Goal: Task Accomplishment & Management: Complete application form

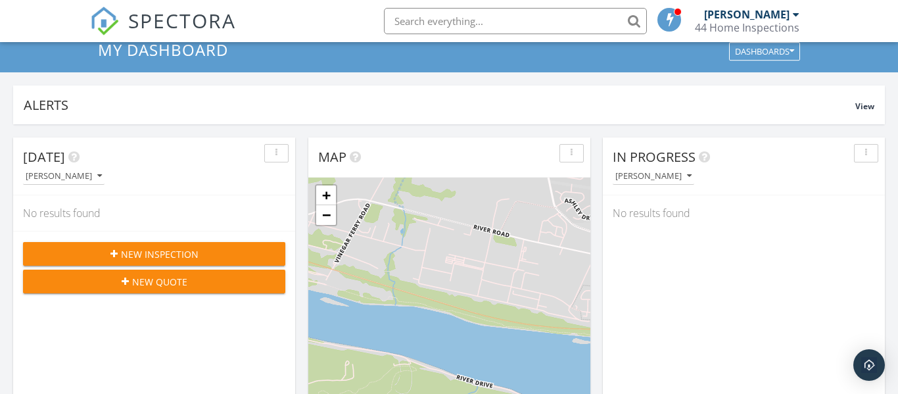
scroll to position [52, 0]
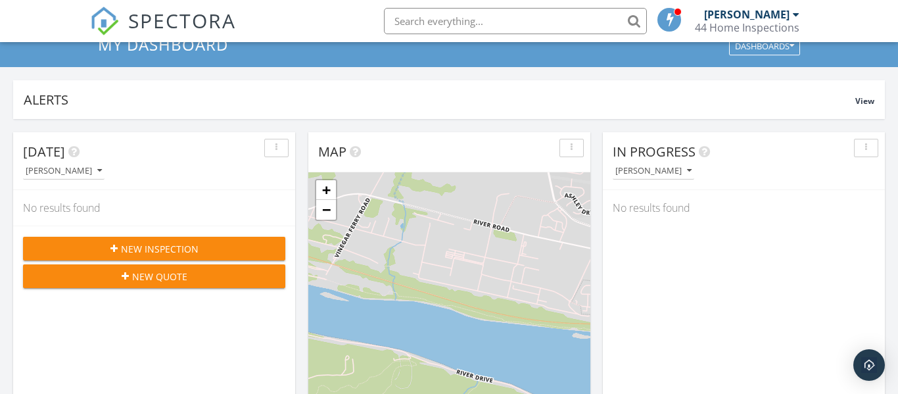
click at [126, 276] on icon "button" at bounding box center [125, 275] width 7 height 9
click at [156, 248] on span "New Inspection" at bounding box center [160, 249] width 78 height 14
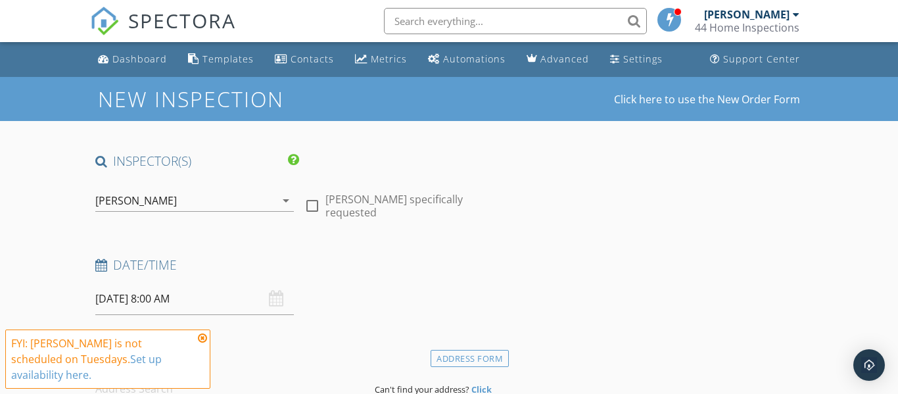
click at [202, 343] on icon at bounding box center [202, 338] width 9 height 11
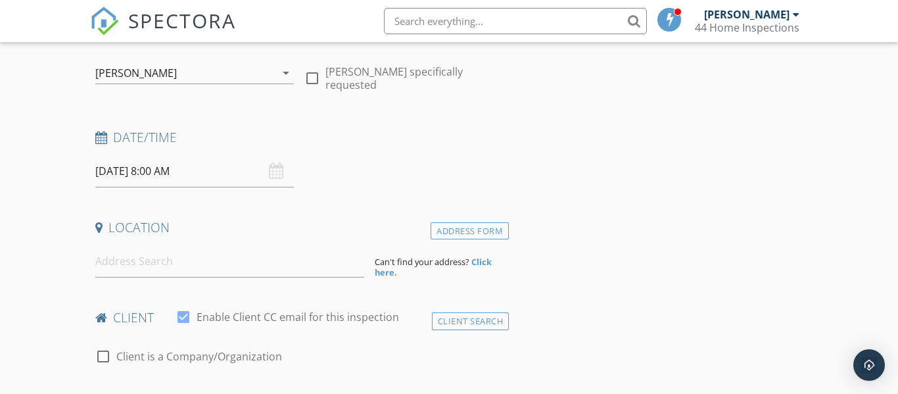
scroll to position [131, 0]
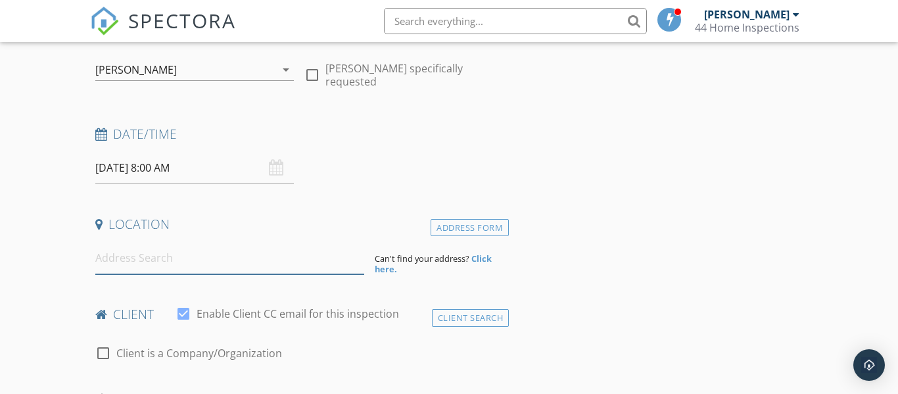
click at [127, 261] on input at bounding box center [229, 258] width 269 height 32
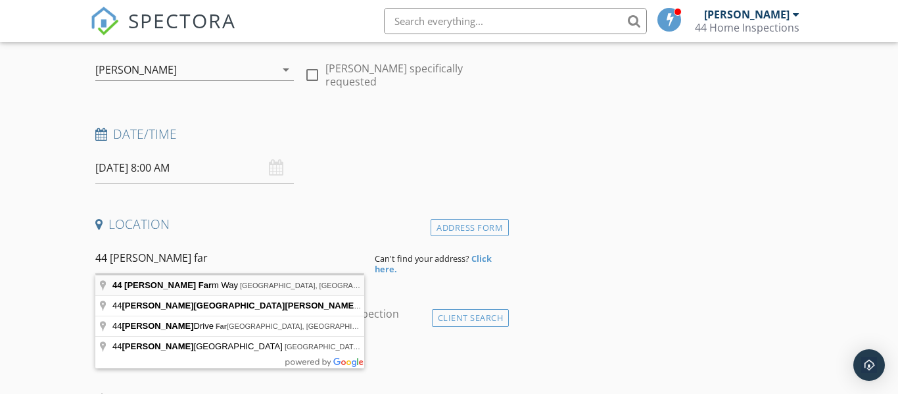
type input "44 Hoke Farm Way, Mechanicsburg, PA, USA"
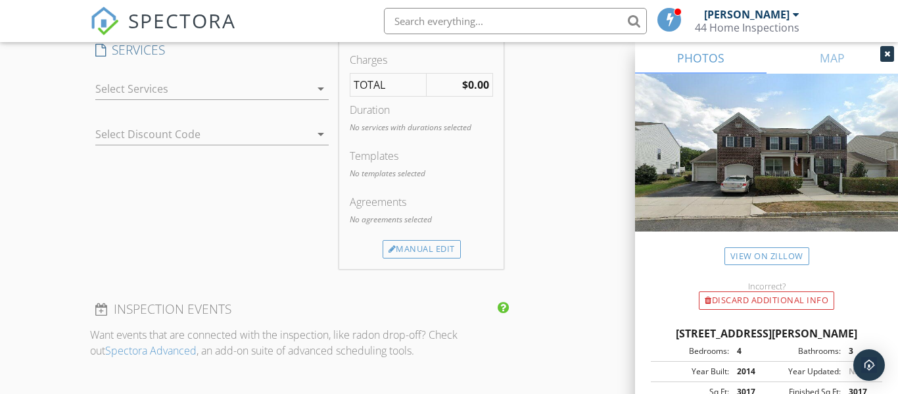
scroll to position [1054, 0]
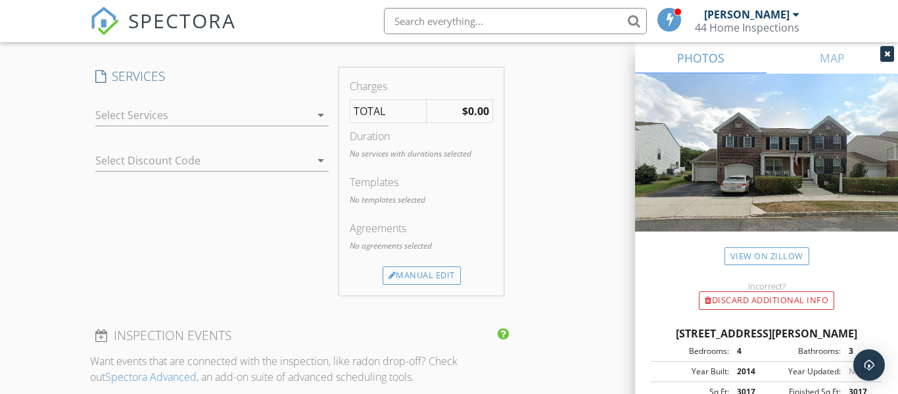
click at [125, 124] on div at bounding box center [203, 114] width 216 height 21
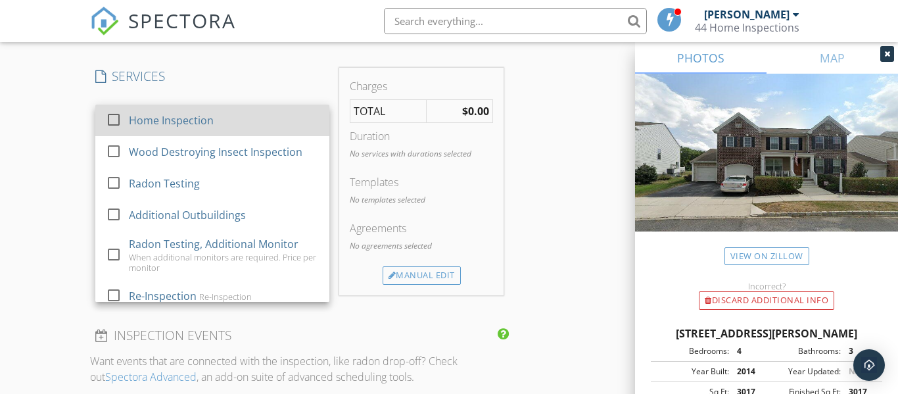
click at [135, 126] on div "Home Inspection" at bounding box center [171, 120] width 85 height 16
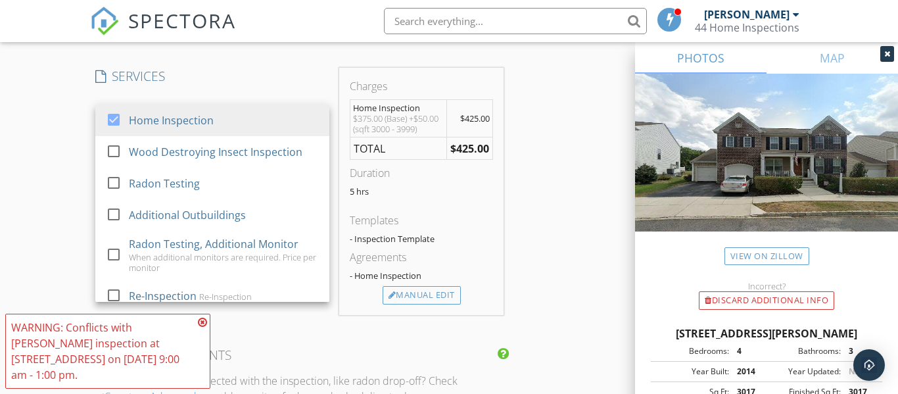
click at [56, 174] on div "New Inspection Click here to use the New Order Form INSPECTOR(S) check_box Kevi…" at bounding box center [449, 164] width 898 height 2282
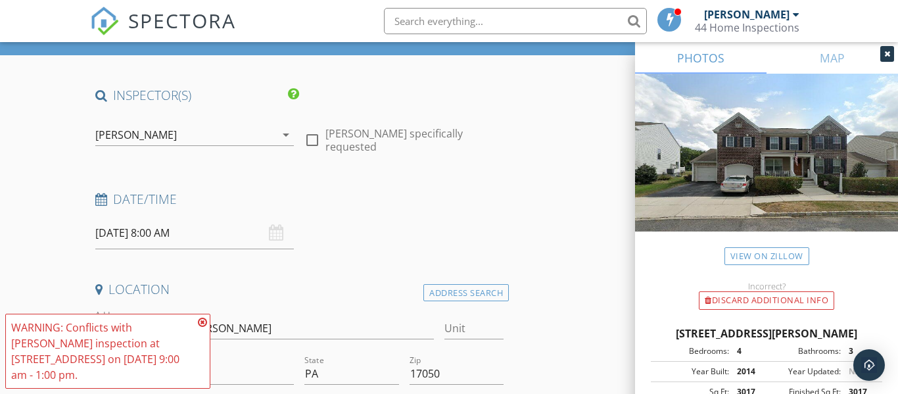
scroll to position [85, 0]
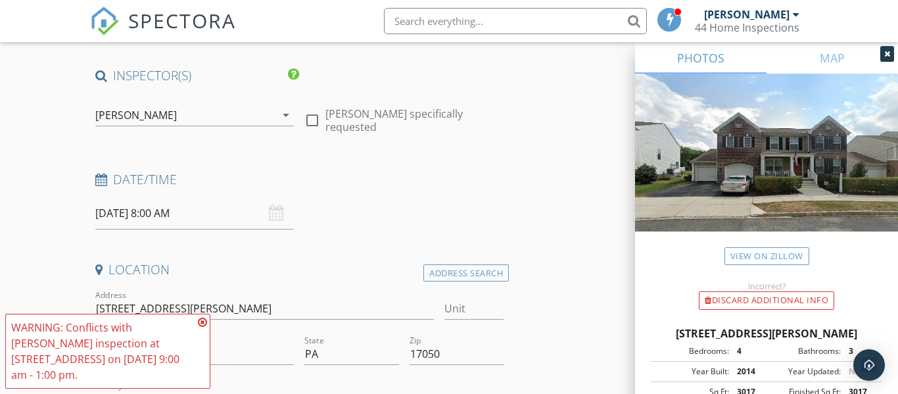
click at [117, 215] on input "09/30/2025 8:00 AM" at bounding box center [194, 213] width 199 height 32
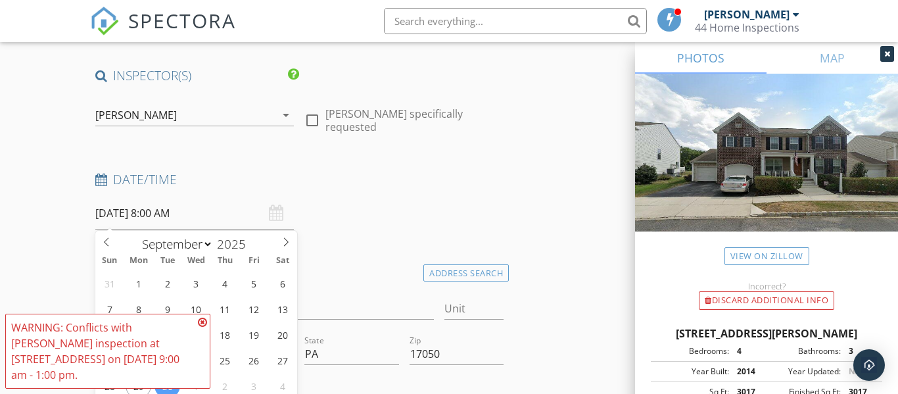
click at [202, 327] on icon at bounding box center [202, 322] width 9 height 11
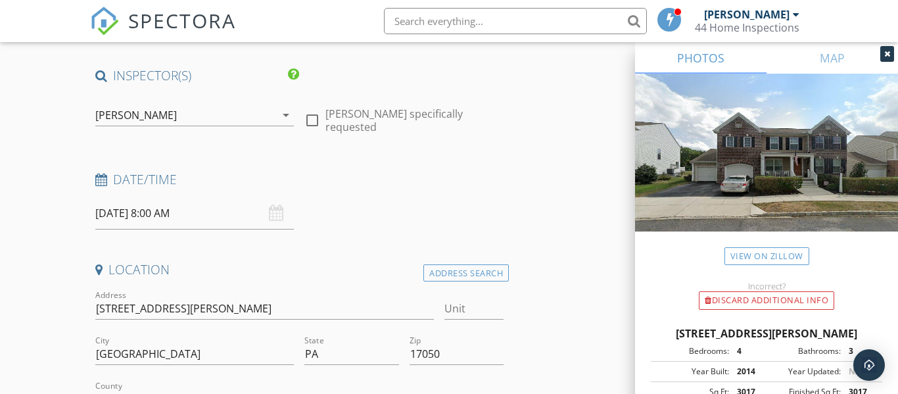
click at [117, 210] on input "09/30/2025 8:00 AM" at bounding box center [194, 213] width 199 height 32
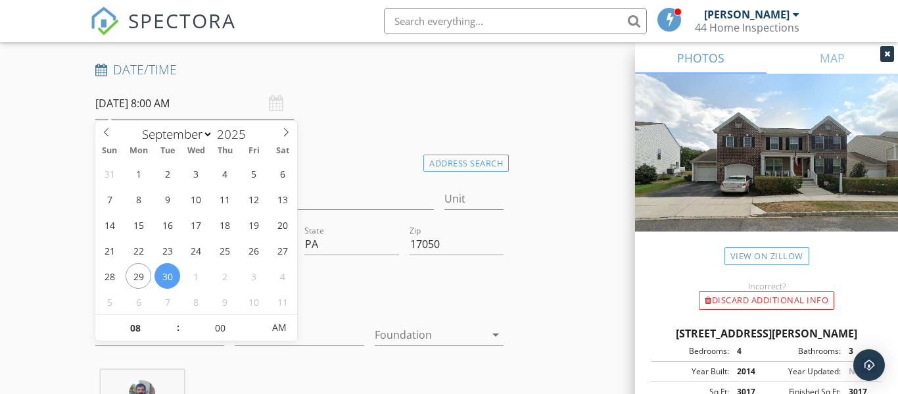
scroll to position [204, 0]
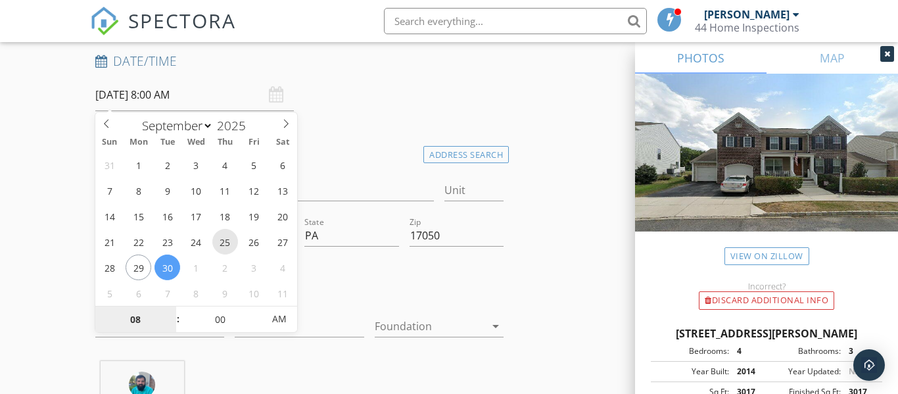
type input "09/25/2025 8:00 AM"
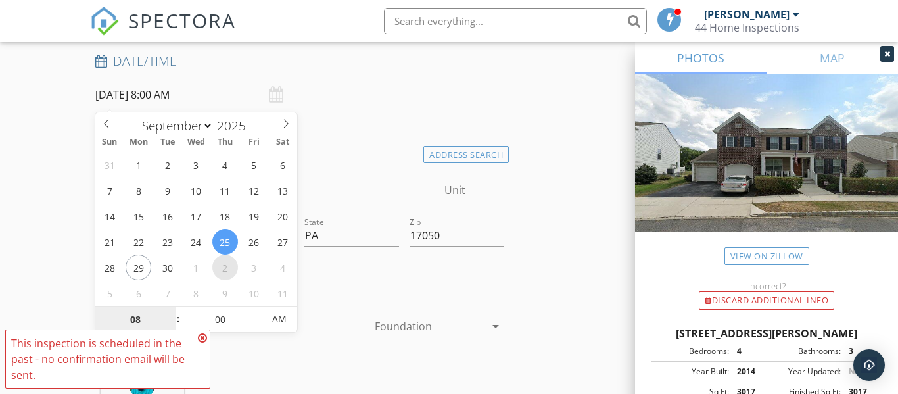
select select "9"
type input "10/02/2025 8:00 AM"
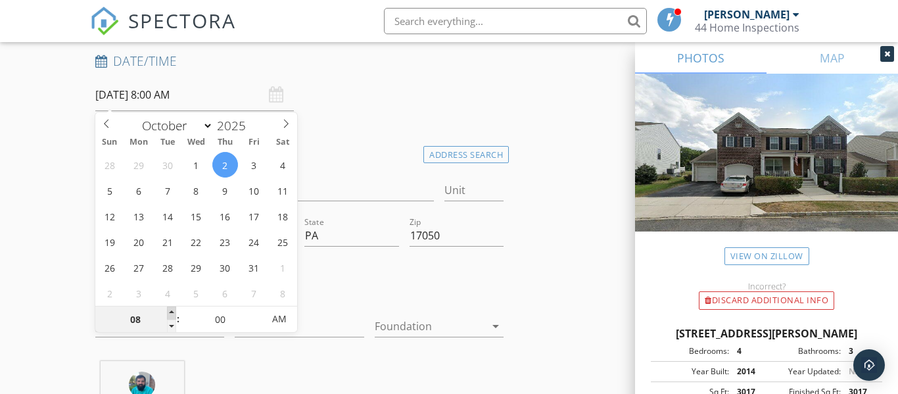
click at [174, 314] on span at bounding box center [171, 312] width 9 height 13
type input "09"
type input "10/02/2025 9:00 AM"
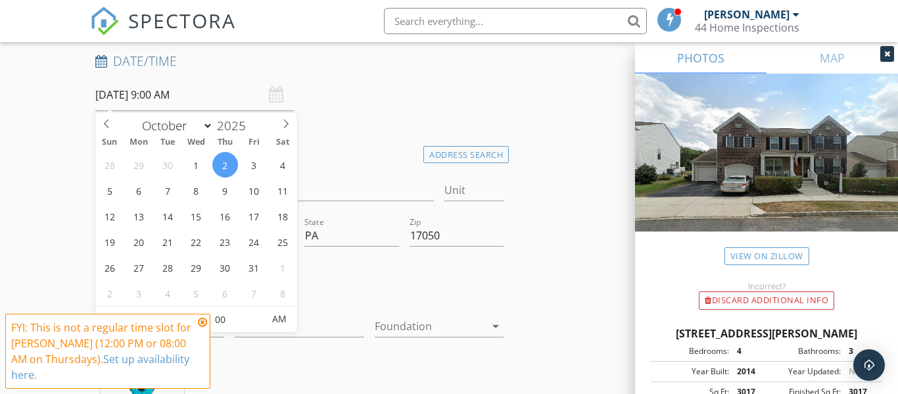
click at [205, 325] on icon at bounding box center [202, 322] width 9 height 11
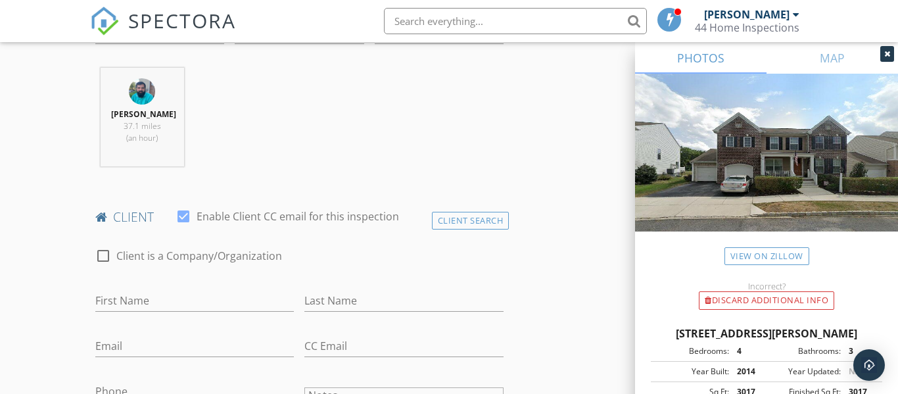
scroll to position [500, 0]
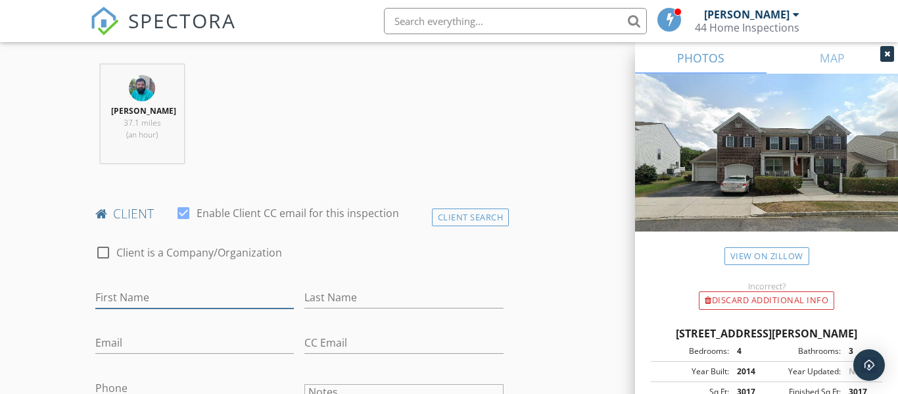
click at [134, 298] on input "First Name" at bounding box center [194, 298] width 199 height 22
type input "Diane"
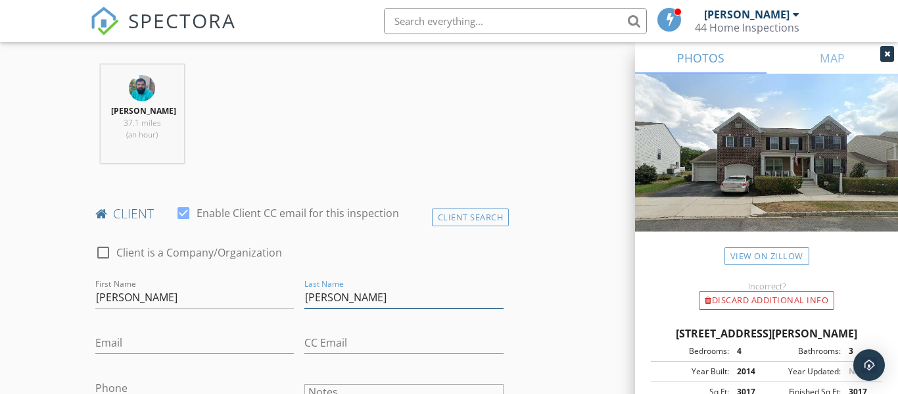
type input "Bertinetti"
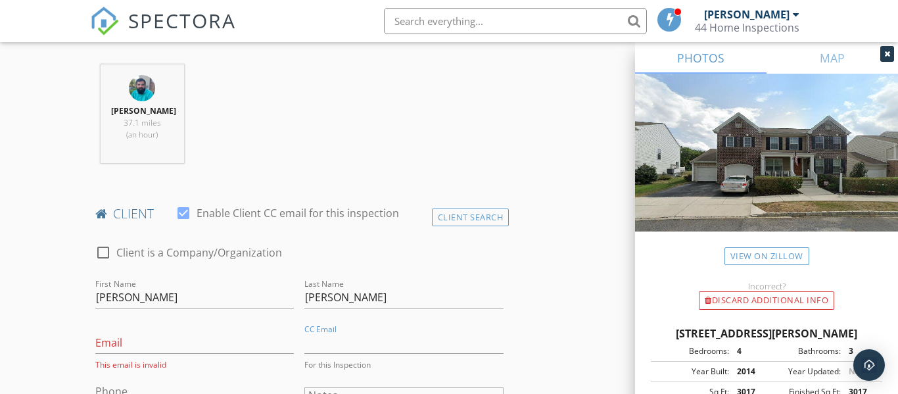
scroll to position [509, 0]
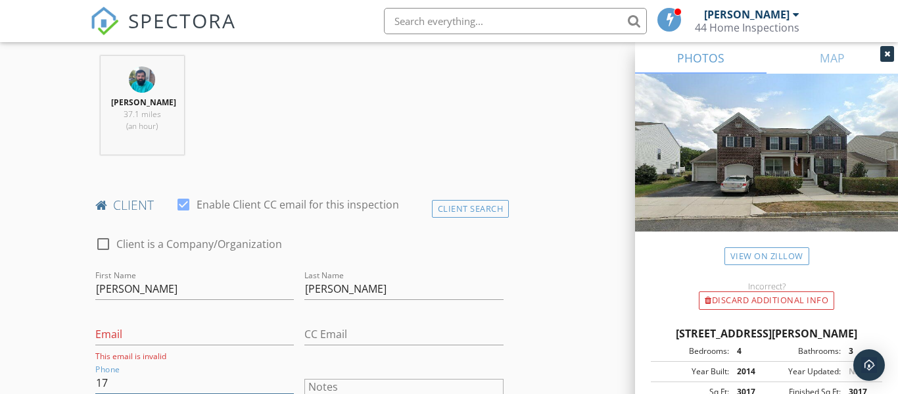
type input "1"
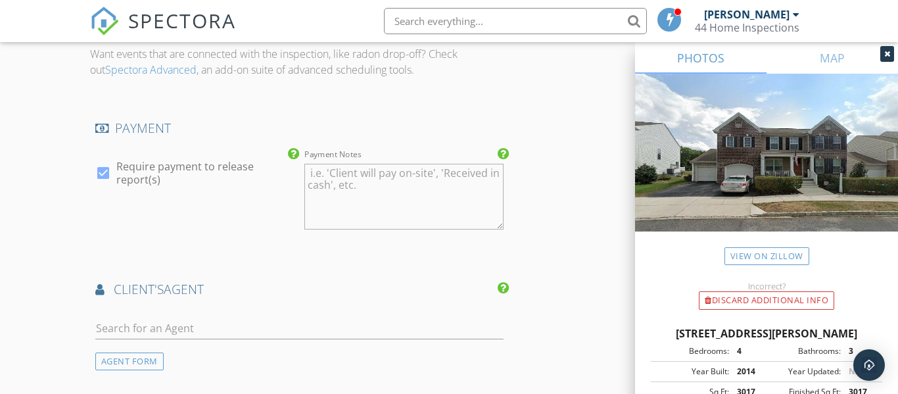
scroll to position [1541, 0]
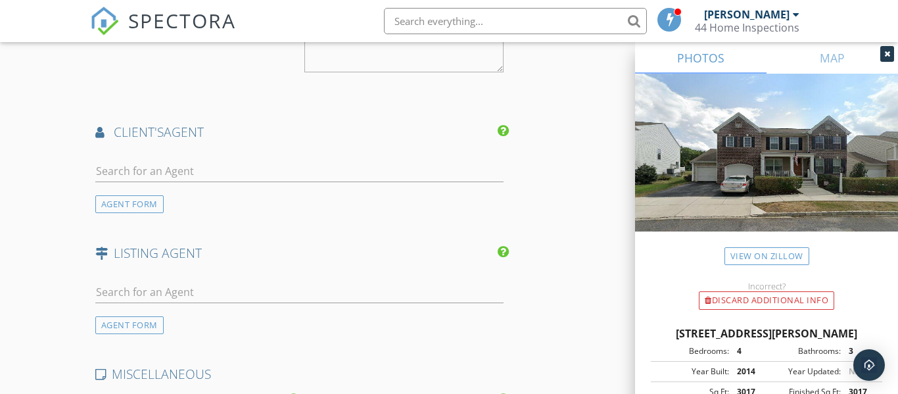
type input "703-424-0163"
click at [207, 166] on input "text" at bounding box center [299, 171] width 408 height 22
type input "mark"
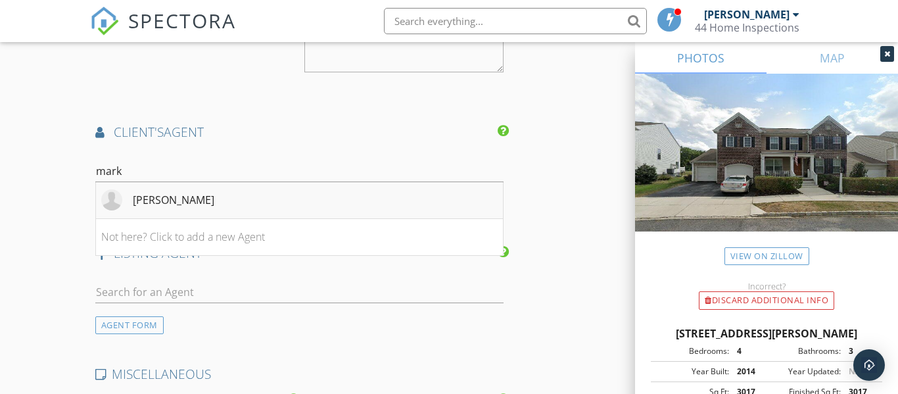
click at [154, 202] on div "Mark McKnight" at bounding box center [173, 200] width 81 height 16
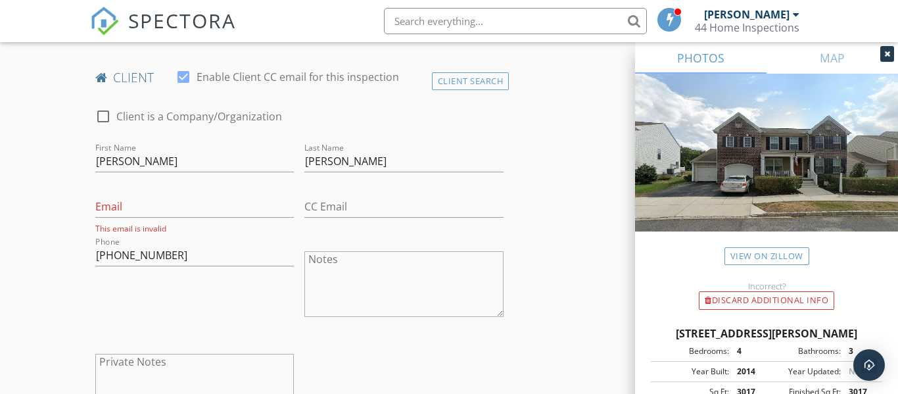
scroll to position [633, 0]
click at [124, 212] on input "Email" at bounding box center [194, 210] width 199 height 22
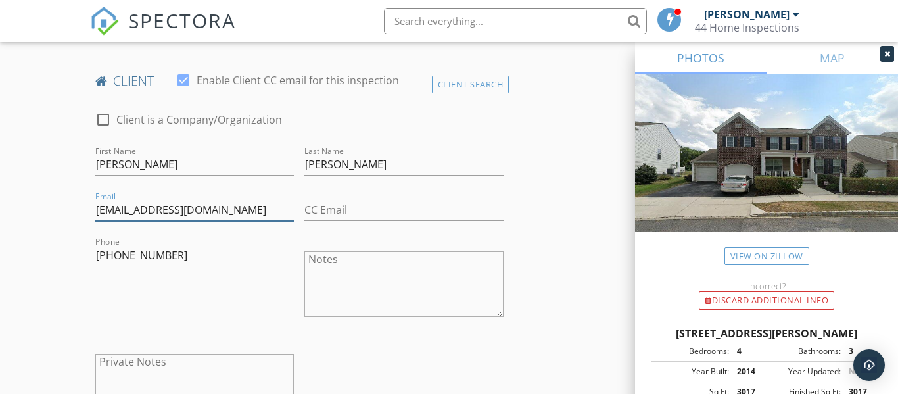
type input "dbertinett@aol.com"
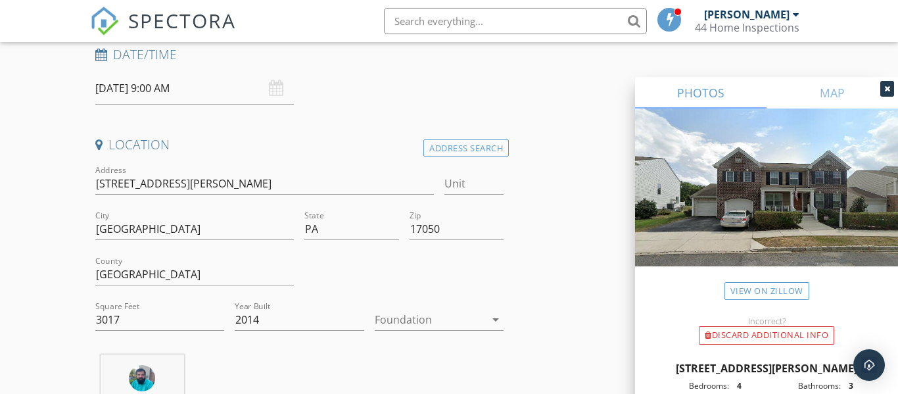
scroll to position [0, 0]
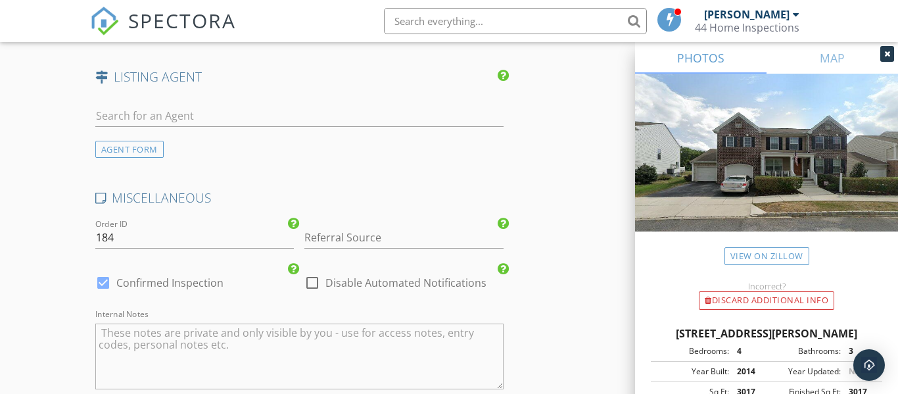
scroll to position [2355, 0]
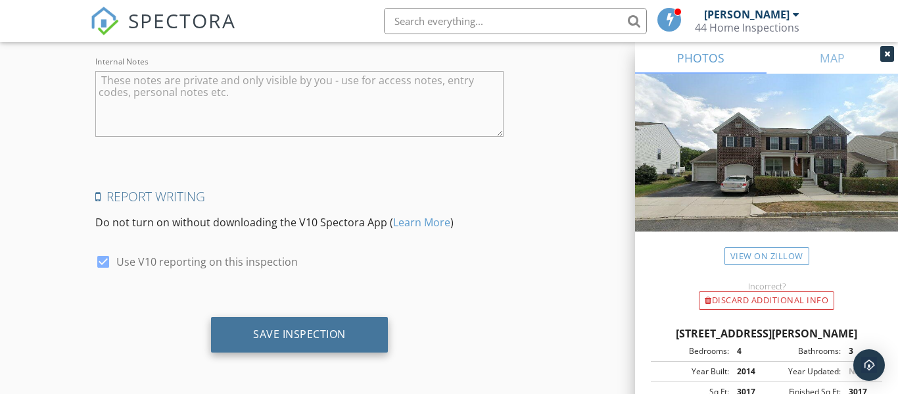
click at [333, 332] on div "Save Inspection" at bounding box center [299, 333] width 93 height 13
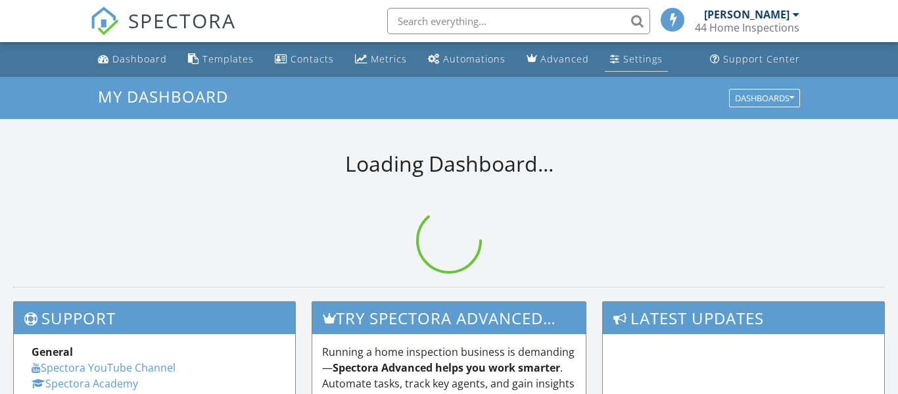
click at [632, 62] on div "Settings" at bounding box center [642, 59] width 39 height 12
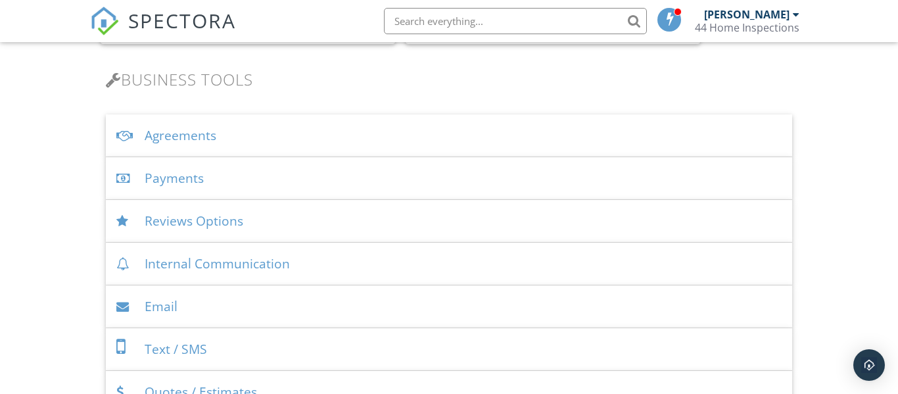
scroll to position [417, 0]
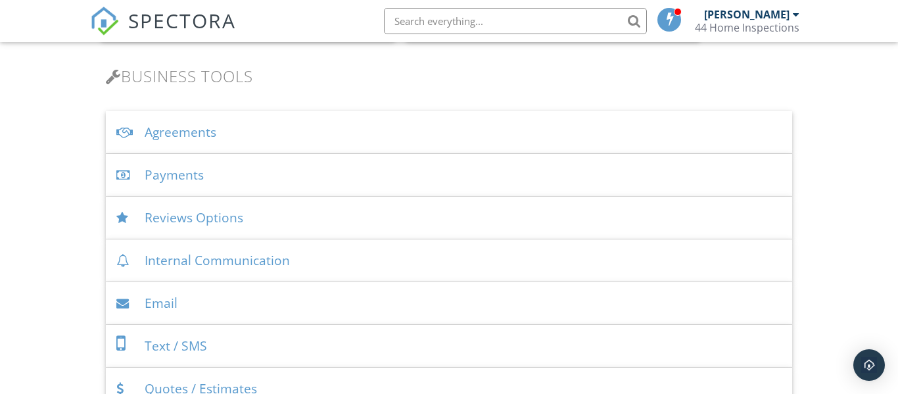
click at [170, 307] on div "Email" at bounding box center [449, 303] width 687 height 43
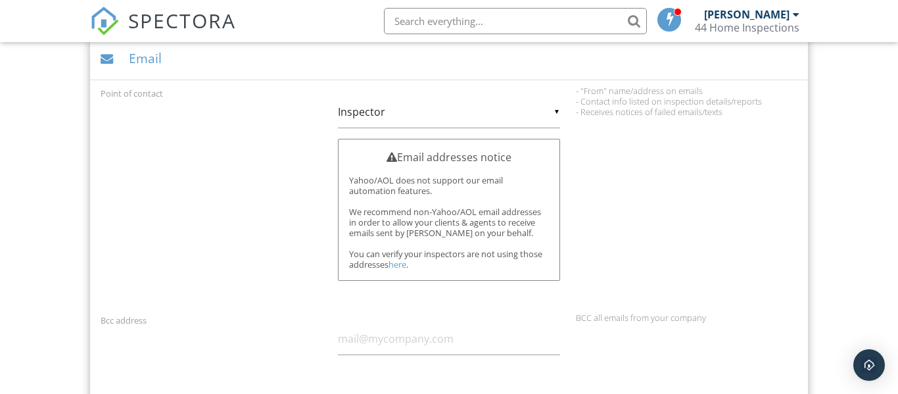
scroll to position [674, 0]
click at [156, 67] on div "Email" at bounding box center [449, 57] width 718 height 43
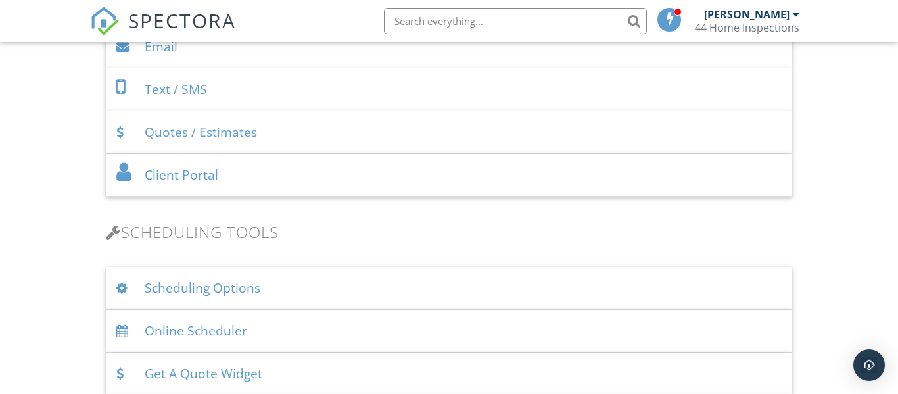
click at [156, 91] on div "Text / SMS" at bounding box center [449, 89] width 687 height 43
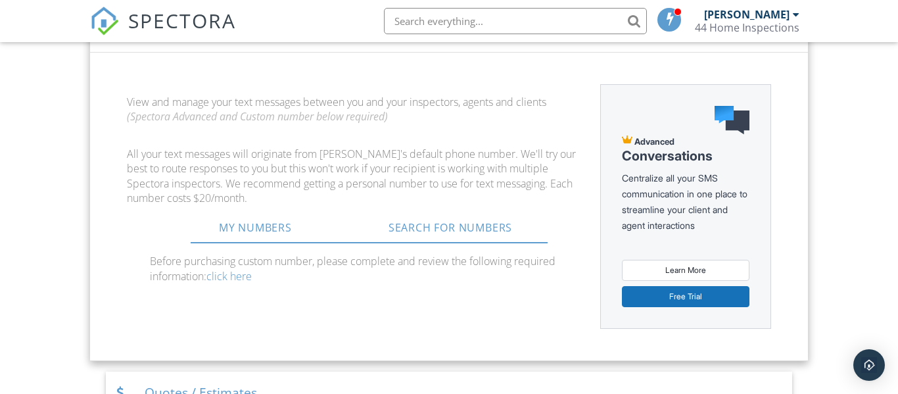
scroll to position [686, 0]
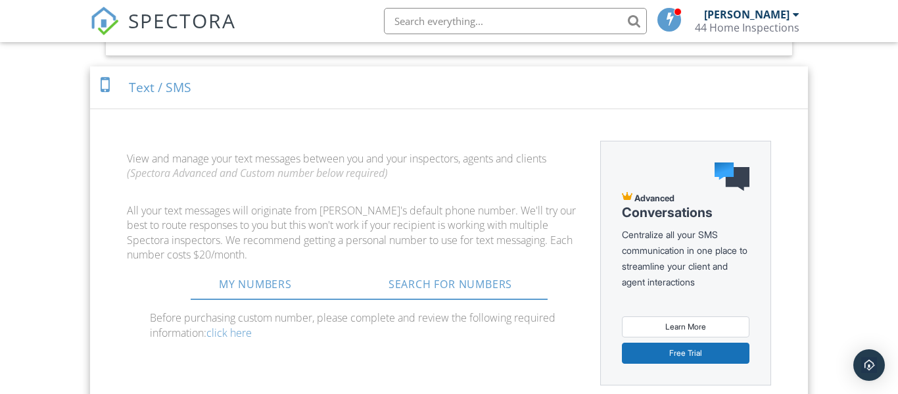
click at [160, 88] on div "Text / SMS" at bounding box center [449, 87] width 718 height 43
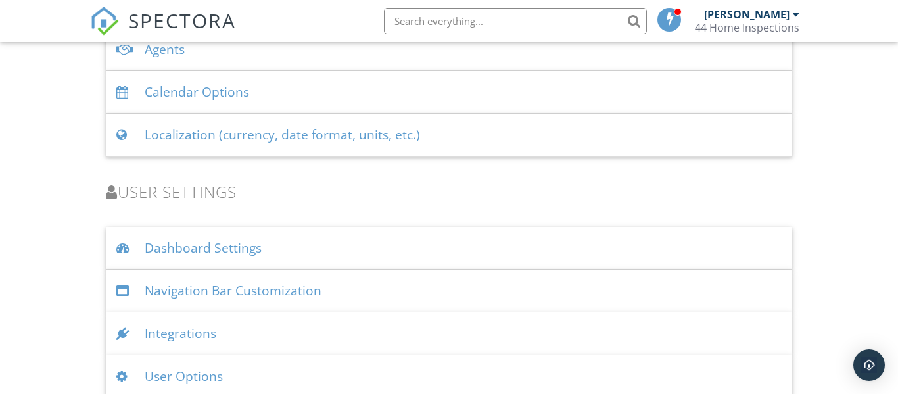
scroll to position [1839, 0]
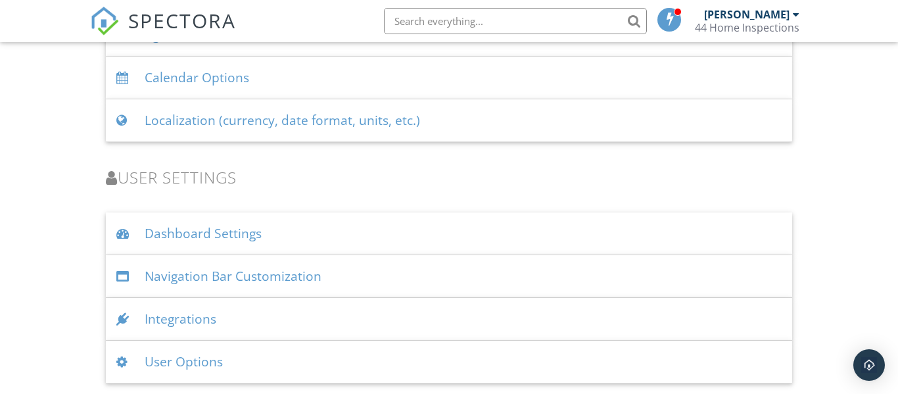
click at [176, 367] on div "User Options" at bounding box center [449, 361] width 687 height 43
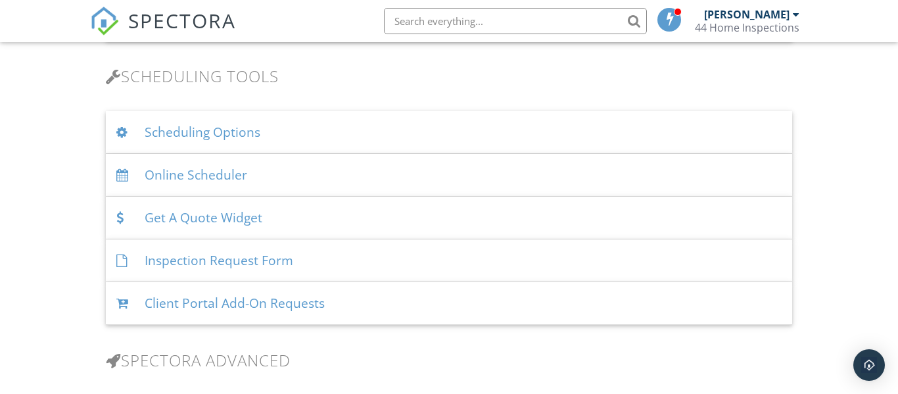
scroll to position [824, 0]
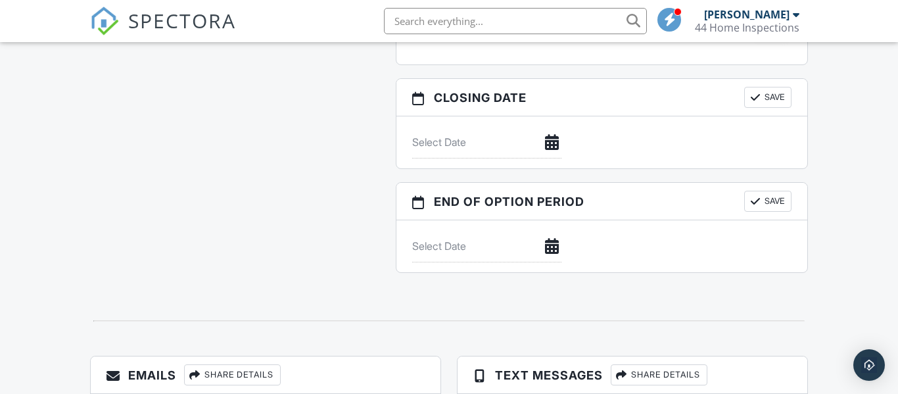
scroll to position [1379, 0]
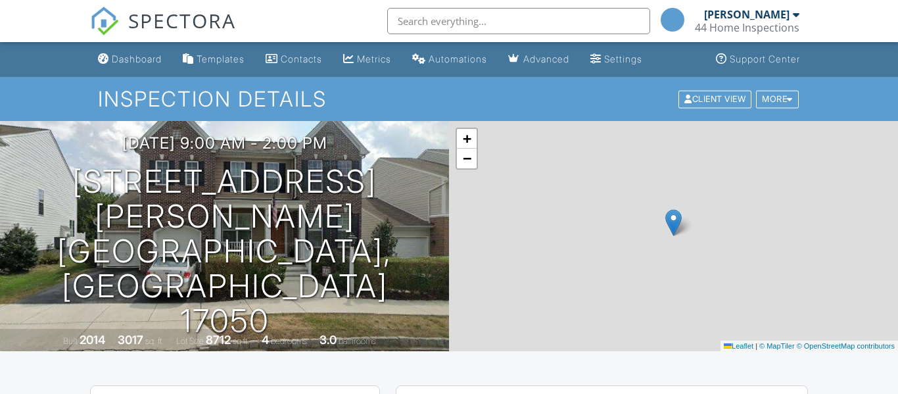
scroll to position [1510, 0]
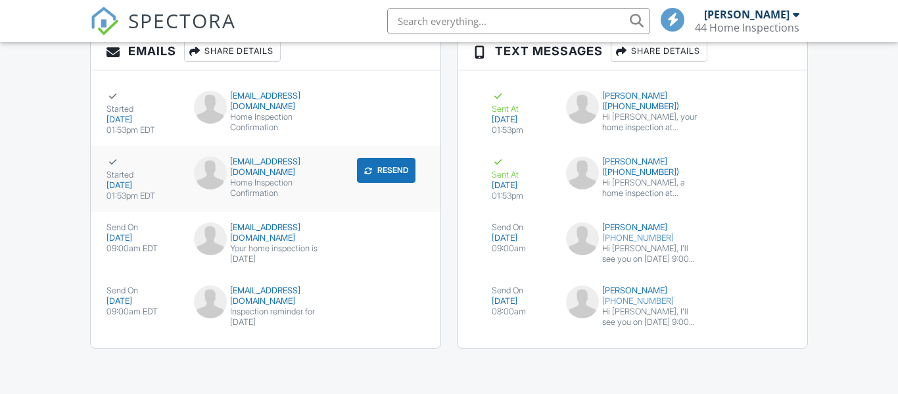
click at [248, 175] on div "mark@soldbymcknight.com" at bounding box center [265, 166] width 143 height 21
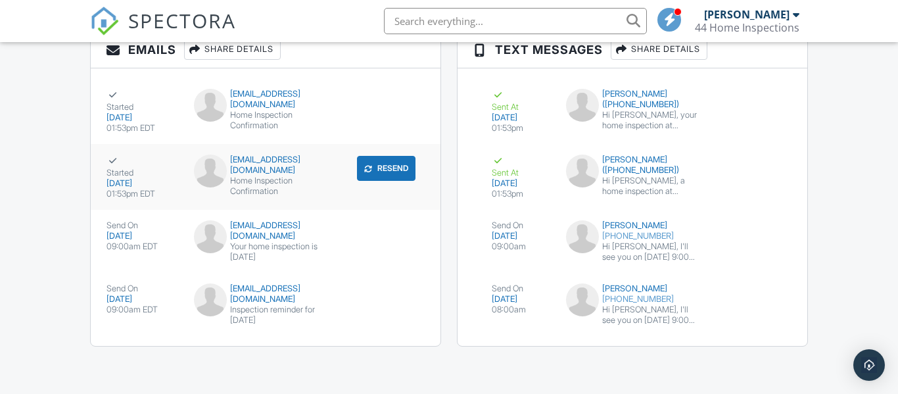
scroll to position [0, 0]
click at [215, 227] on img at bounding box center [210, 236] width 33 height 33
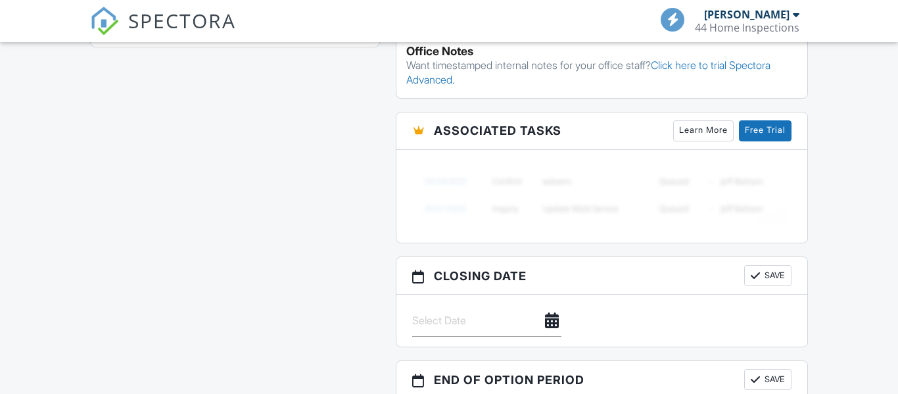
scroll to position [756, 0]
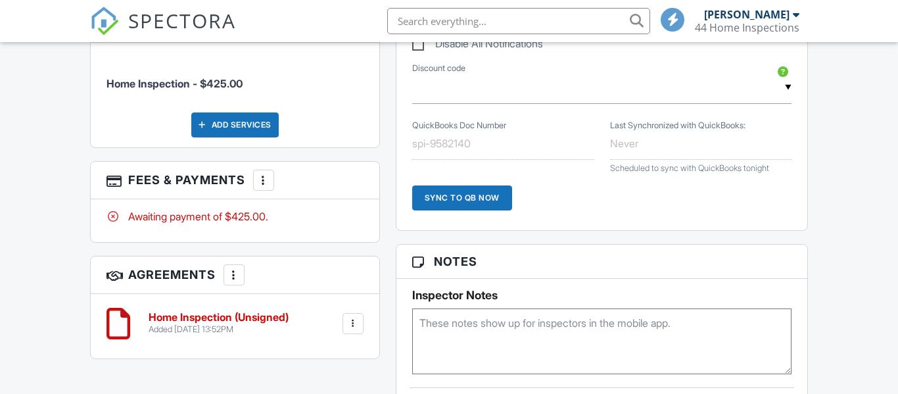
scroll to position [1649, 0]
